Goal: Communication & Community: Answer question/provide support

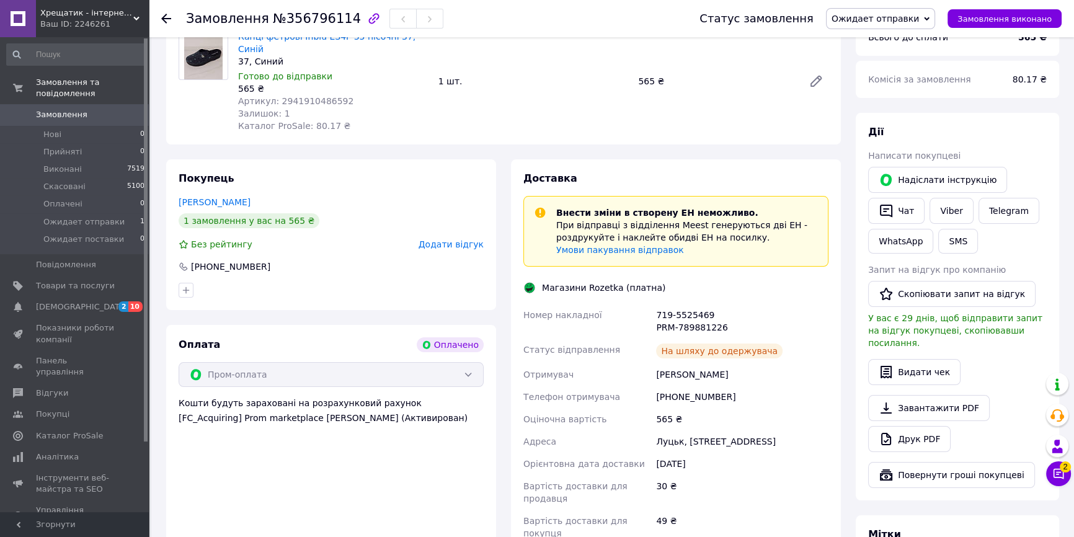
scroll to position [169, 0]
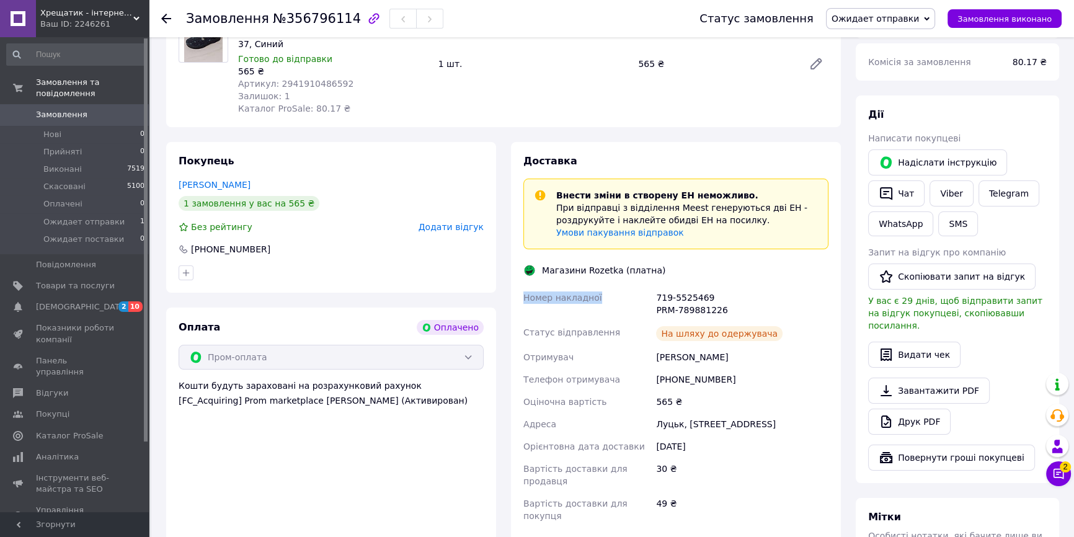
drag, startPoint x: 652, startPoint y: 285, endPoint x: 511, endPoint y: 264, distance: 142.4
click at [511, 264] on div "Доставка Внести зміни в створену ЕН неможливо. При відправці з відділення Meest…" at bounding box center [676, 358] width 330 height 432
click at [649, 321] on div "Статус відправлення" at bounding box center [587, 333] width 133 height 25
drag, startPoint x: 653, startPoint y: 284, endPoint x: 720, endPoint y: 300, distance: 68.5
click at [720, 300] on div "719-5525469 PRM-789881226" at bounding box center [742, 304] width 177 height 35
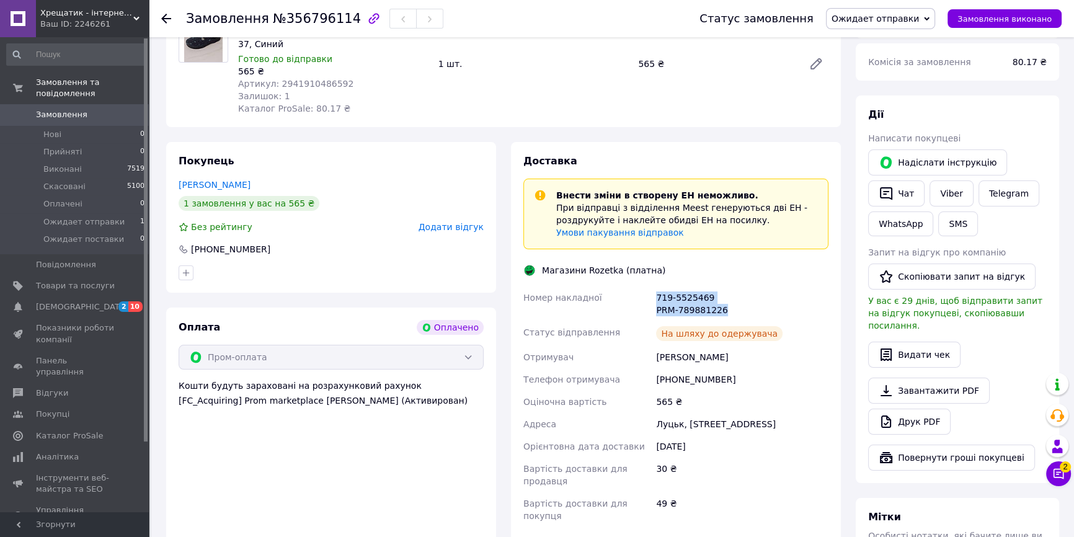
copy div "719-5525469 PRM-789881226"
click at [950, 196] on link "Viber" at bounding box center [951, 194] width 43 height 26
click at [1061, 471] on button "Чат з покупцем 2" at bounding box center [1059, 474] width 25 height 25
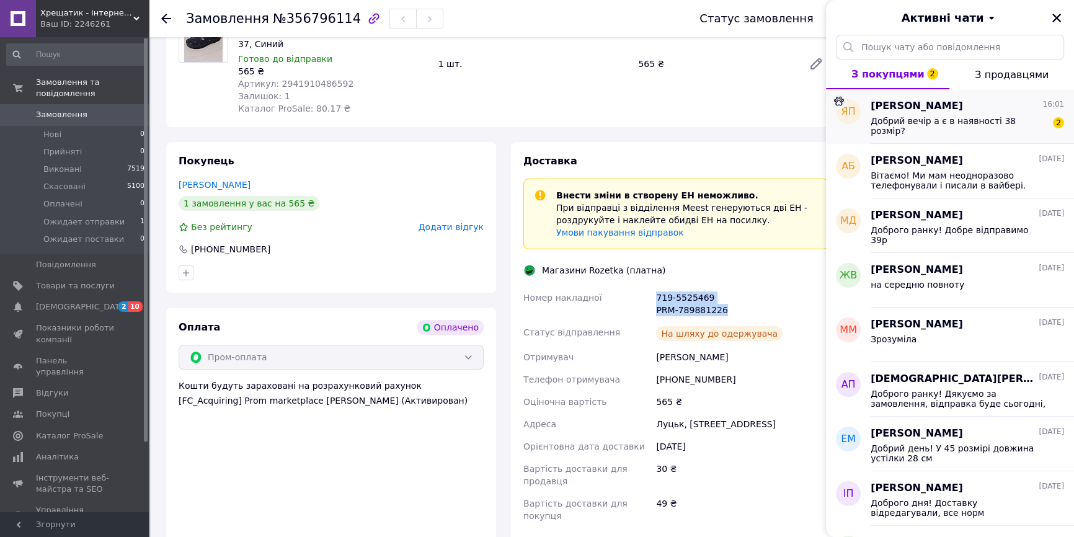
click at [968, 129] on div "Добрий вечір а є в наявності 38 розмір?" at bounding box center [959, 126] width 176 height 20
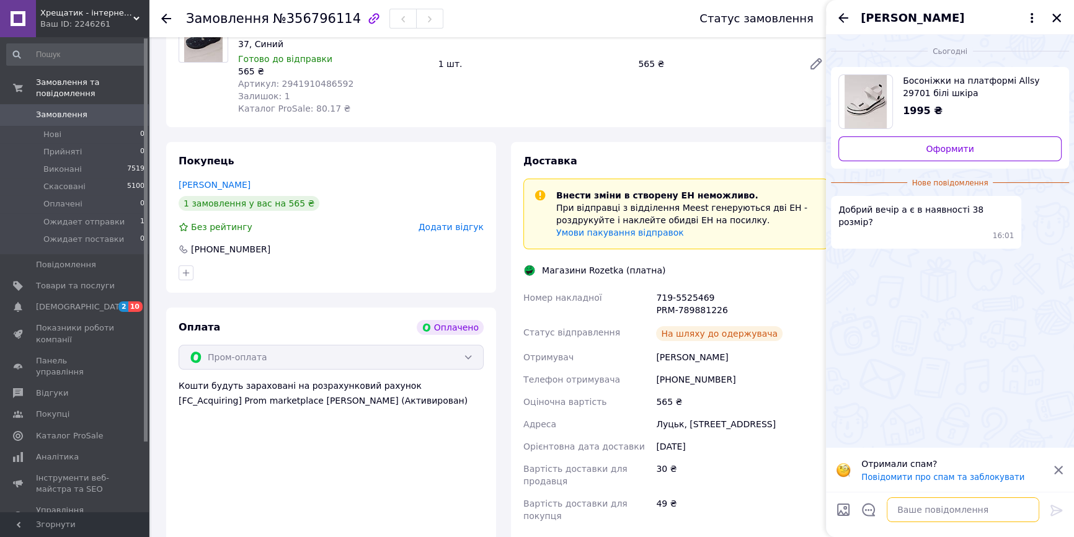
click at [911, 511] on textarea at bounding box center [963, 510] width 153 height 25
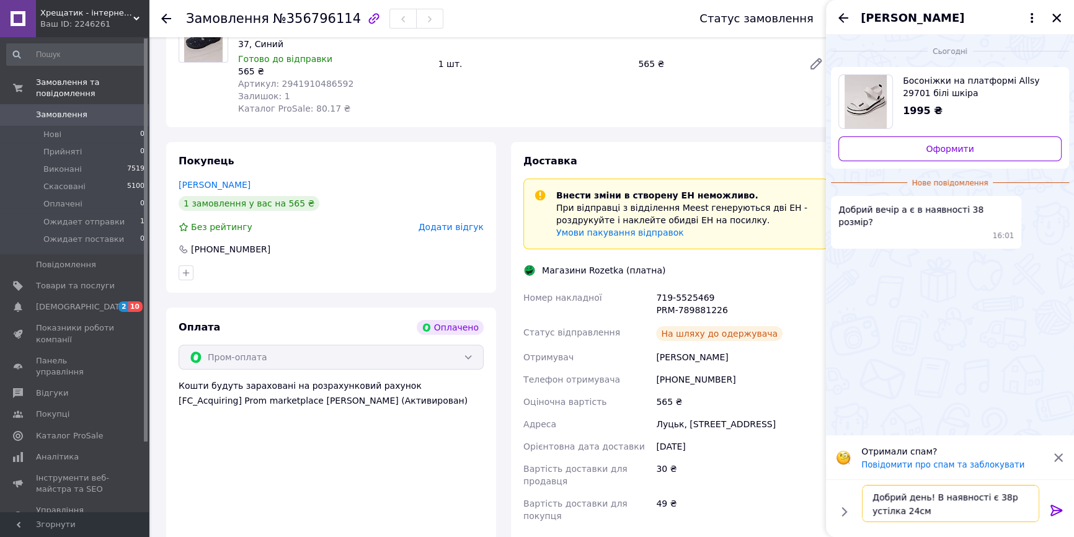
click at [999, 497] on textarea "Добрий день! В наявності є 38р устілка 24см" at bounding box center [950, 503] width 177 height 37
type textarea "Добрий день! В наявності є 38р, устілка 24см"
click at [1057, 510] on icon at bounding box center [1057, 510] width 12 height 11
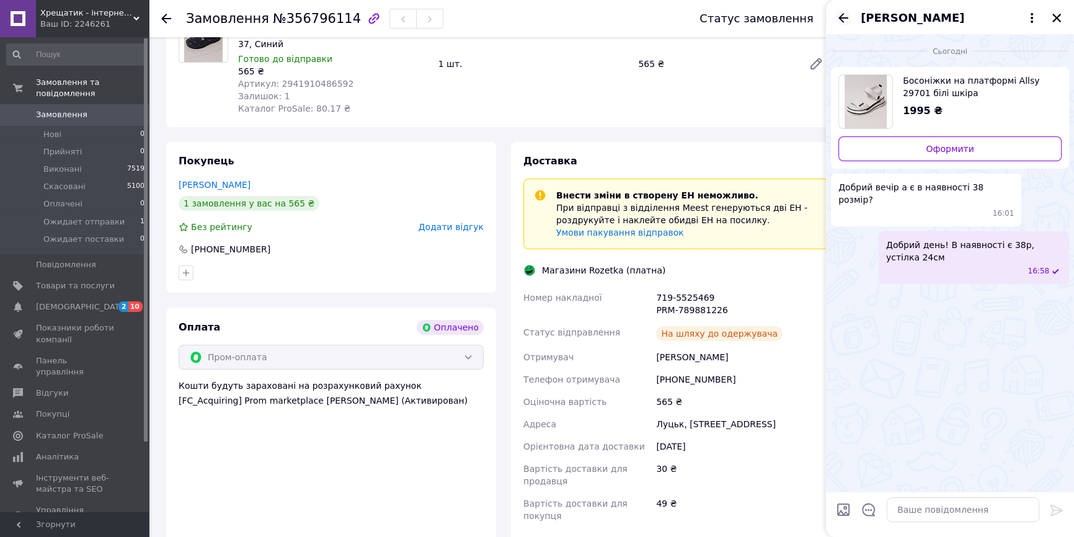
click at [841, 19] on icon "Назад" at bounding box center [844, 17] width 10 height 9
